Goal: Task Accomplishment & Management: Complete application form

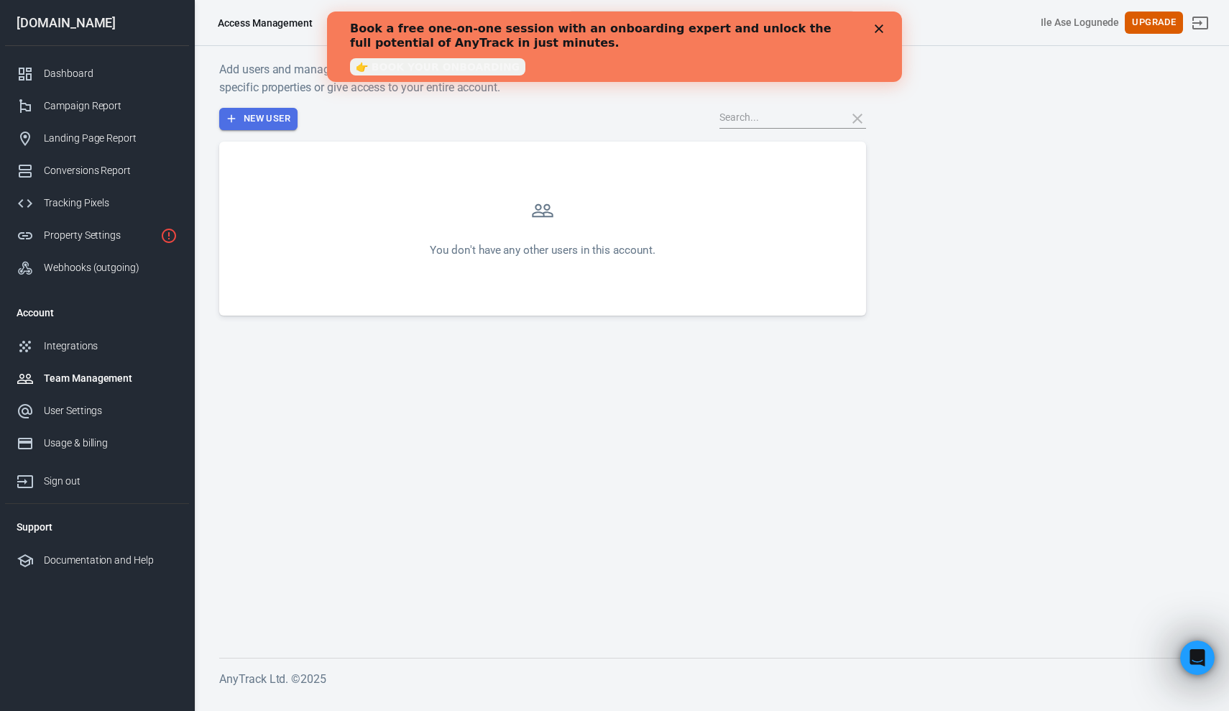
click at [261, 120] on button "New User" at bounding box center [258, 119] width 78 height 22
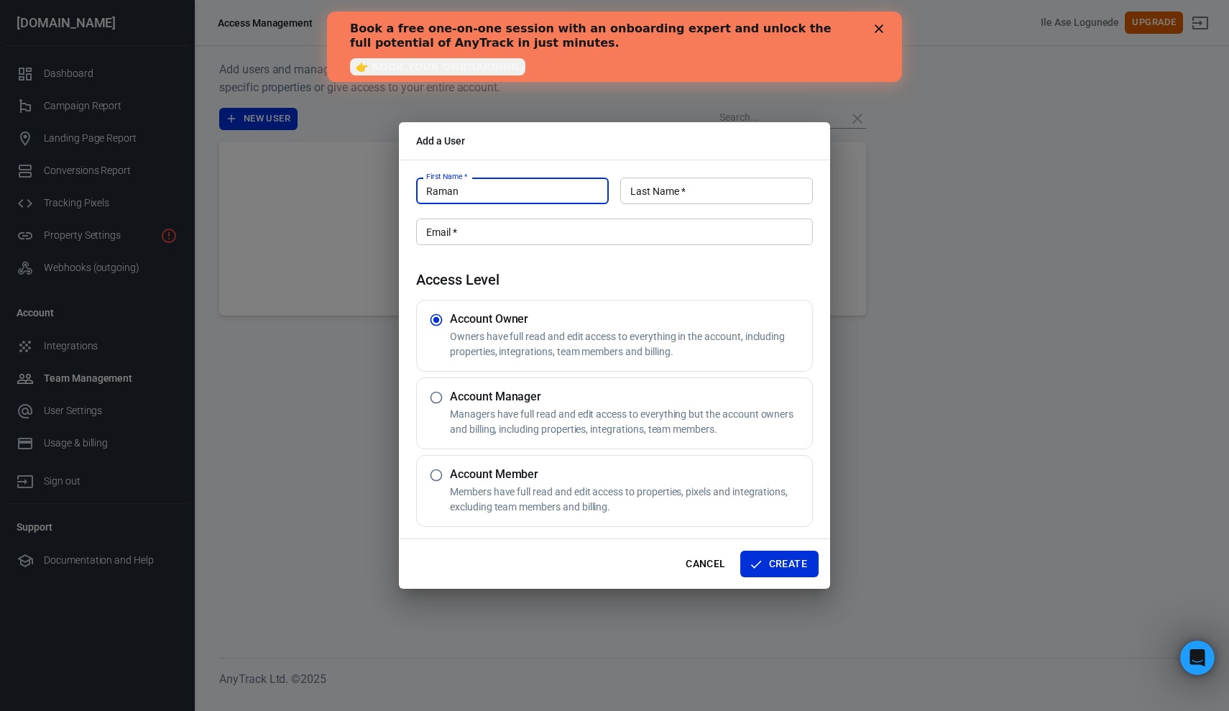
type input "Raman"
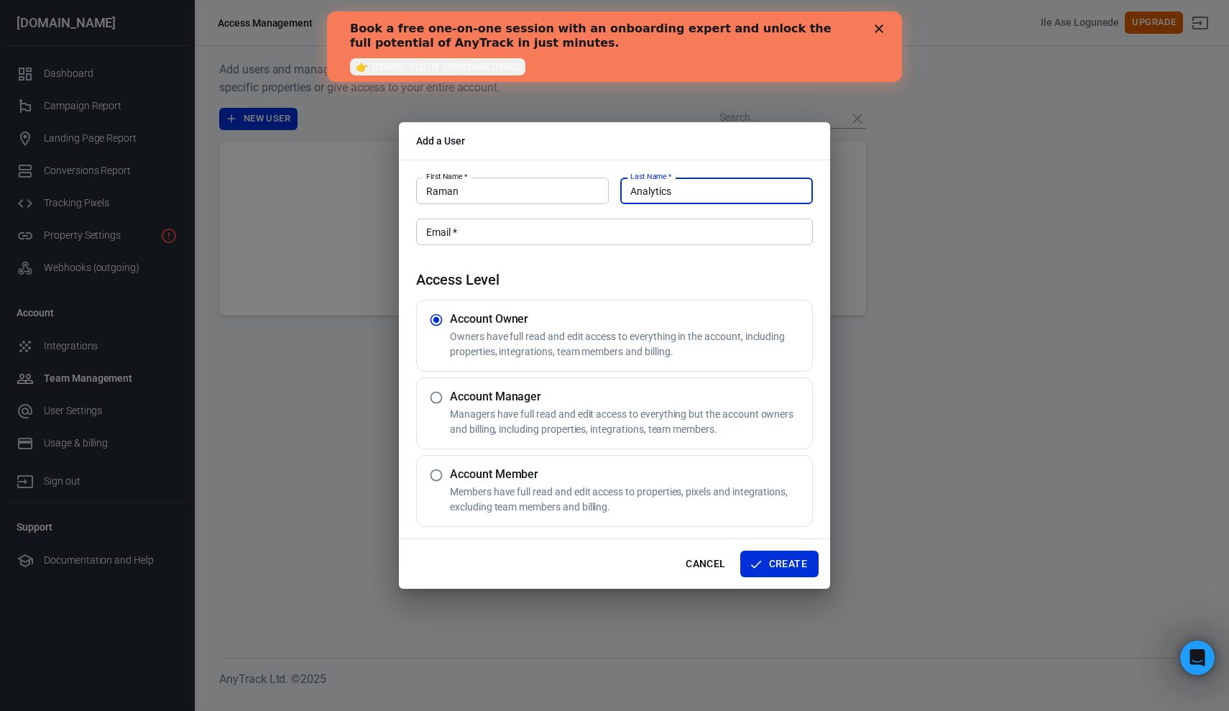
type input "Analytics"
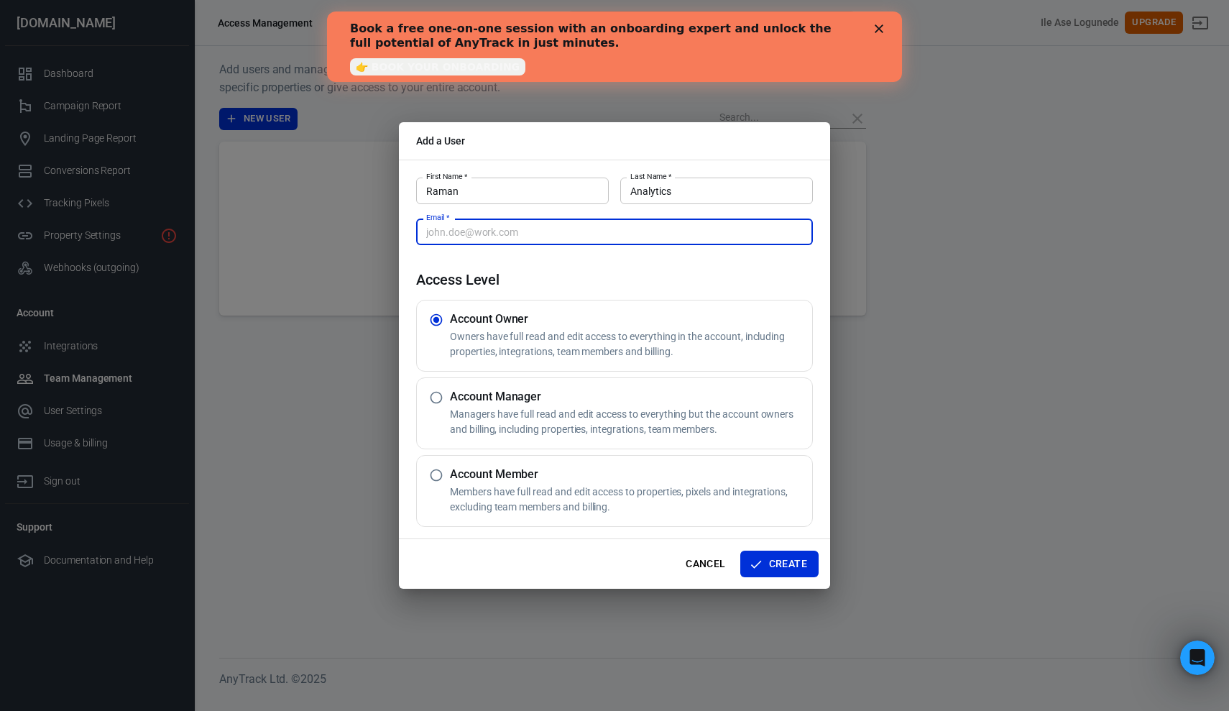
paste input "[EMAIL_ADDRESS][DOMAIN_NAME]"
type input "[EMAIL_ADDRESS][DOMAIN_NAME]"
click at [438, 395] on input "radio" at bounding box center [436, 397] width 27 height 27
radio input "true"
radio input "false"
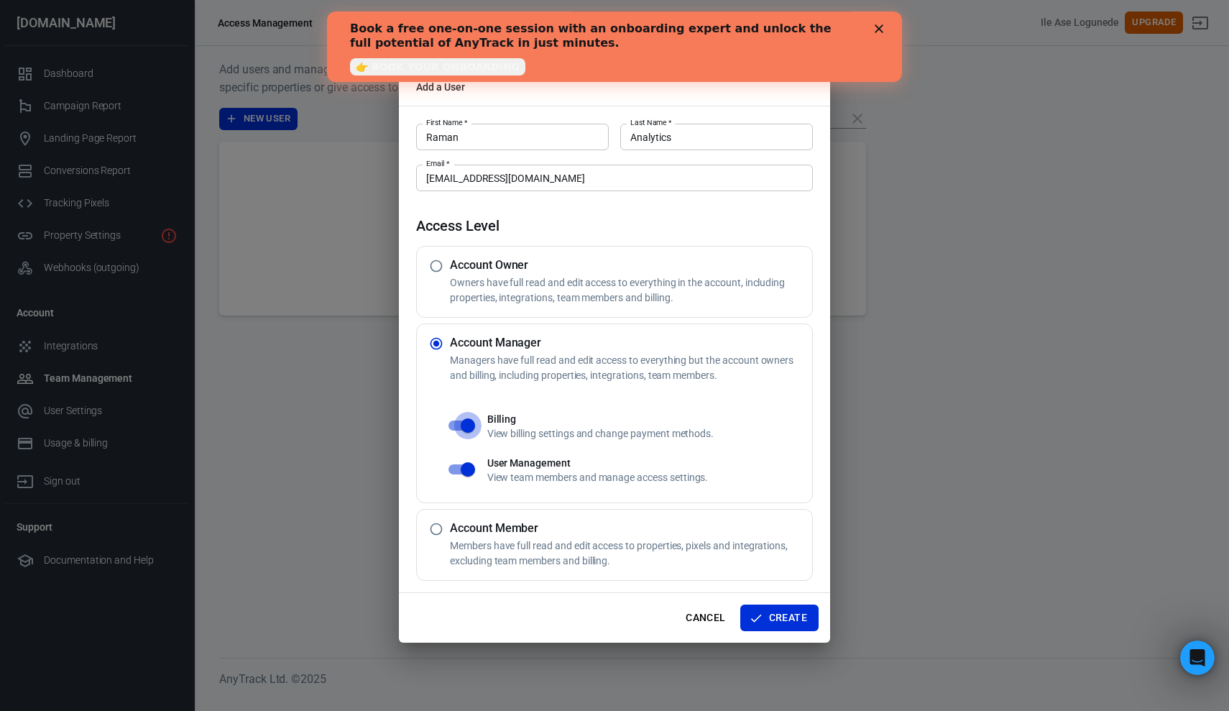
click at [470, 422] on input "checkbox" at bounding box center [468, 425] width 82 height 27
checkbox input "false"
click at [469, 465] on input "checkbox" at bounding box center [468, 469] width 82 height 27
checkbox input "false"
click at [774, 613] on button "Create" at bounding box center [780, 618] width 78 height 27
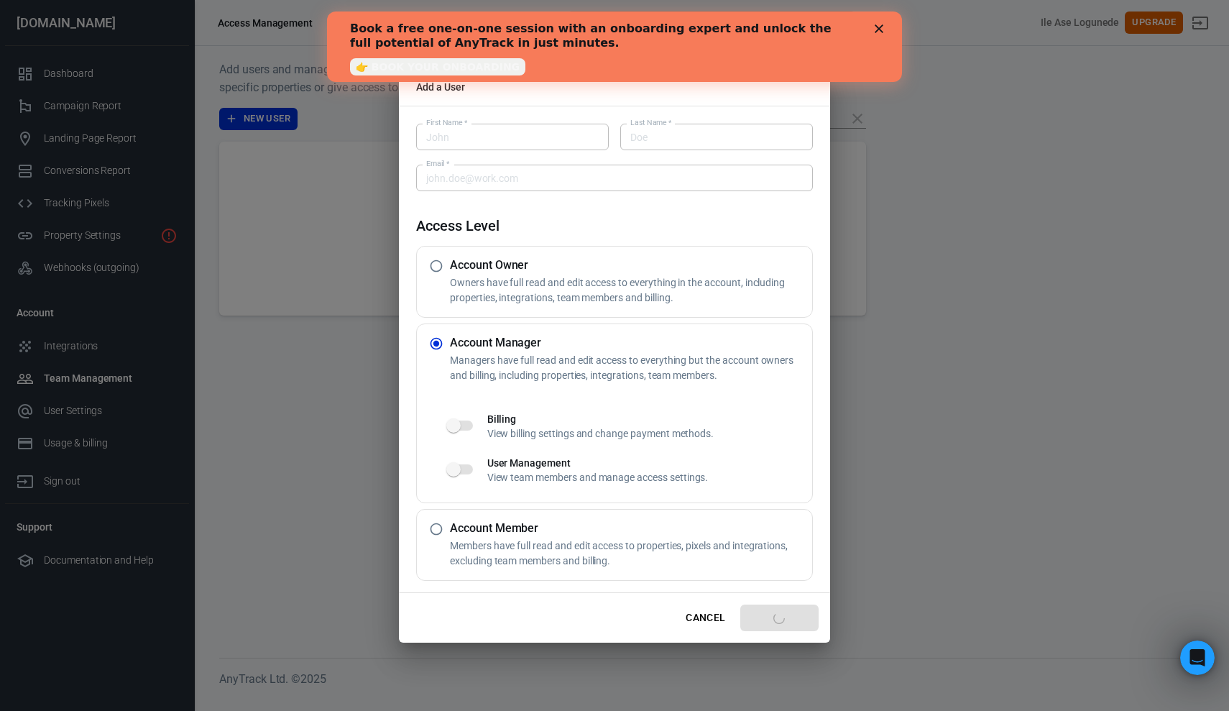
radio input "true"
radio input "false"
